Goal: Task Accomplishment & Management: Manage account settings

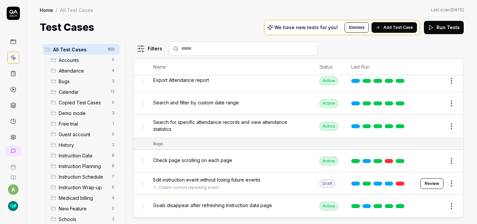
scroll to position [231, 0]
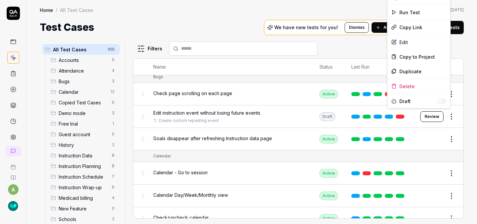
click at [447, 114] on html "a Home / All Test Cases Home / All Test Cases Last scan: [DATE] Test Cases We h…" at bounding box center [238, 112] width 477 height 224
click at [420, 26] on div "Copy Link" at bounding box center [418, 27] width 63 height 15
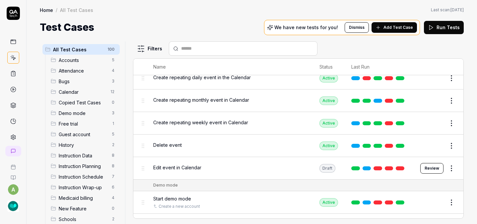
scroll to position [486, 0]
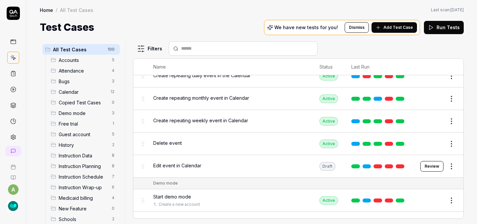
click at [446, 163] on html "a Home / All Test Cases Home / All Test Cases Last scan: [DATE] Test Cases We h…" at bounding box center [238, 112] width 477 height 224
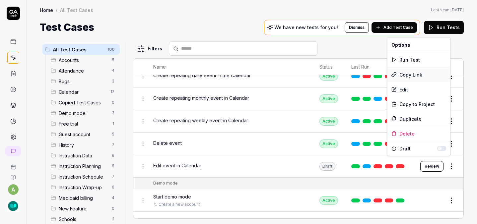
click at [427, 72] on div "Copy Link" at bounding box center [418, 74] width 63 height 15
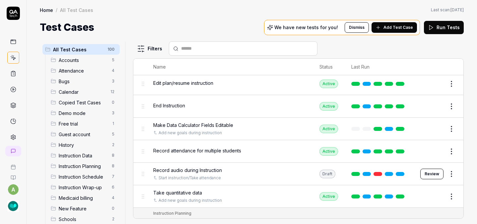
scroll to position [946, 0]
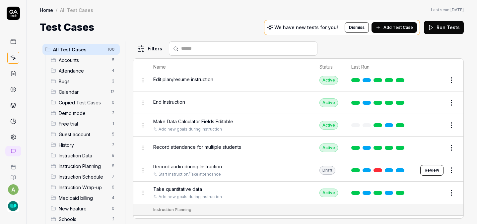
click at [427, 165] on button "Review" at bounding box center [431, 170] width 23 height 11
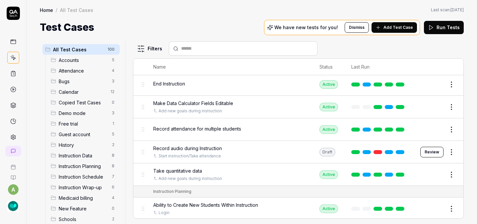
scroll to position [965, 0]
click at [447, 145] on html "a Home / All Test Cases Home / All Test Cases Last scan: [DATE] Test Cases We h…" at bounding box center [238, 112] width 477 height 224
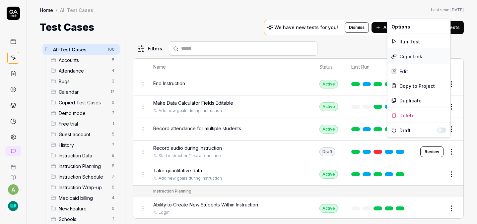
click at [421, 57] on div "Copy Link" at bounding box center [418, 56] width 63 height 15
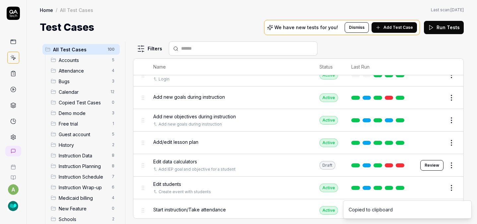
scroll to position [1103, 0]
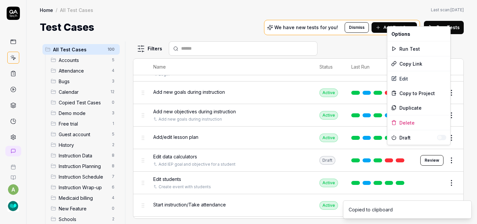
click at [445, 154] on html "a Home / All Test Cases Home / All Test Cases Last scan: [DATE] Test Cases We h…" at bounding box center [238, 112] width 477 height 224
click at [411, 66] on div "Copy Link" at bounding box center [418, 63] width 63 height 15
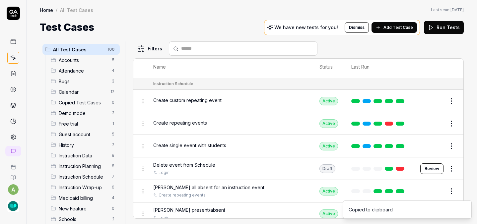
scroll to position [1267, 0]
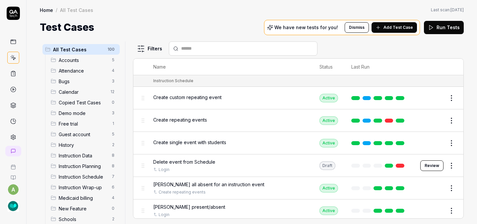
click at [446, 156] on html "a Home / All Test Cases Home / All Test Cases Last scan: [DATE] Test Cases We h…" at bounding box center [238, 112] width 477 height 224
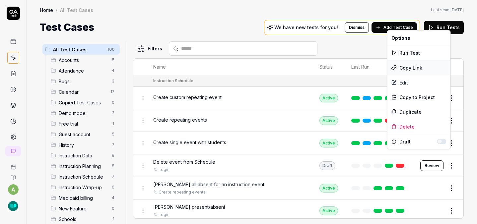
click at [416, 70] on div "Copy Link" at bounding box center [418, 67] width 63 height 15
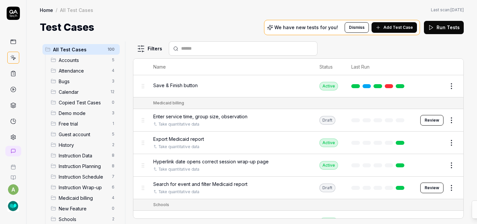
scroll to position [1561, 0]
click at [448, 107] on html "a Home / All Test Cases Home / All Test Cases Last scan: [DATE] Test Cases We h…" at bounding box center [238, 112] width 477 height 224
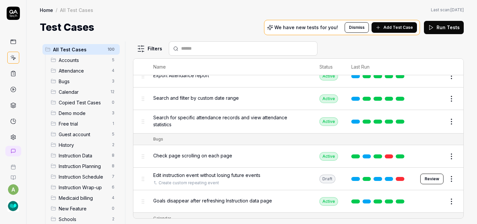
scroll to position [0, 0]
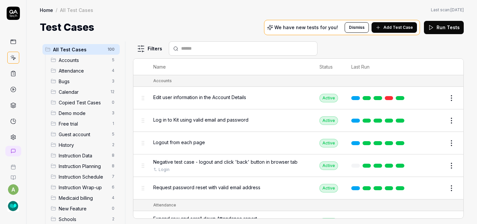
click at [13, 138] on icon at bounding box center [13, 137] width 5 height 5
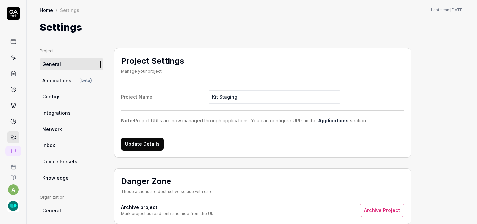
click at [70, 83] on span "Applications" at bounding box center [56, 80] width 29 height 7
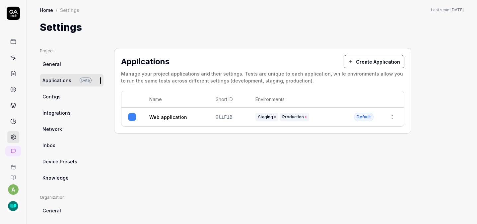
click at [69, 96] on link "Configs" at bounding box center [72, 97] width 64 height 12
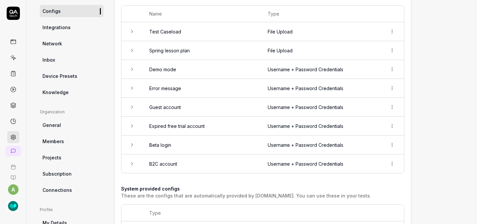
scroll to position [13, 0]
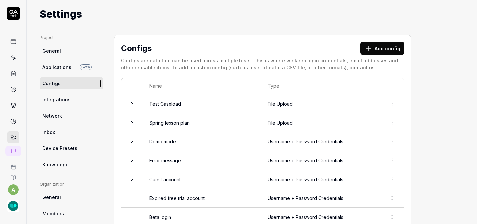
click at [59, 166] on span "Knowledge" at bounding box center [55, 164] width 26 height 7
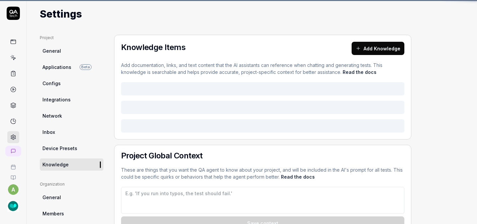
type textarea "*"
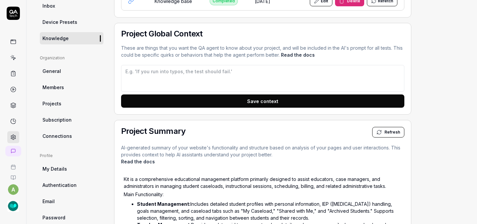
scroll to position [238, 0]
